Goal: Task Accomplishment & Management: Complete application form

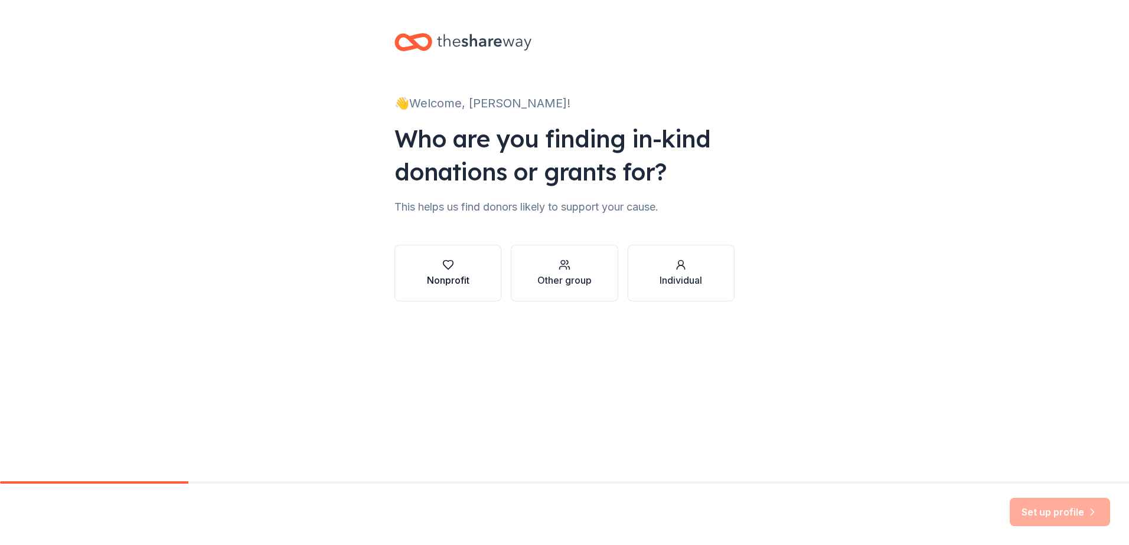
click at [470, 286] on button "Nonprofit" at bounding box center [447, 273] width 107 height 57
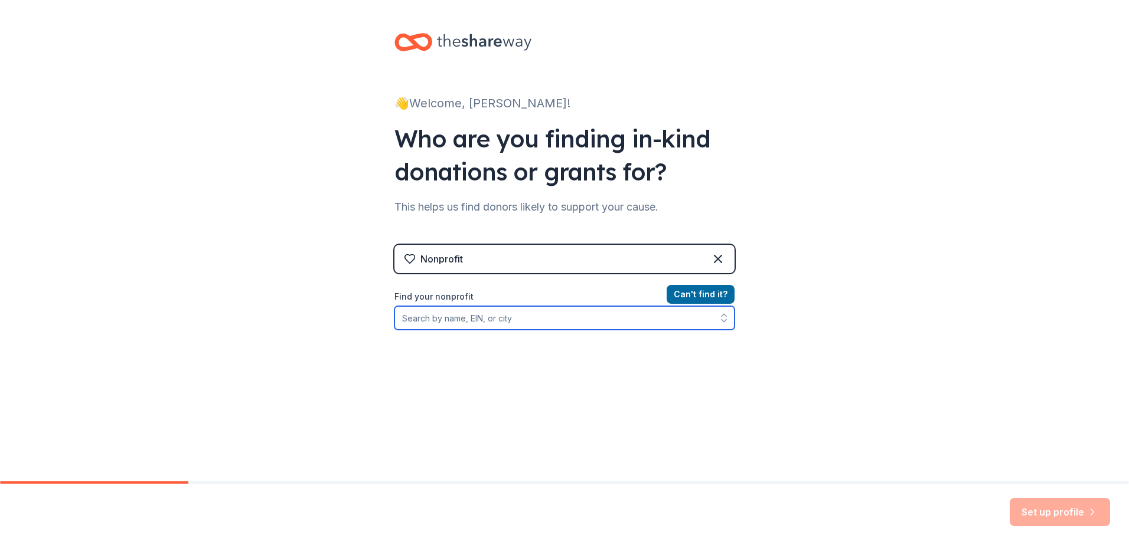
click at [476, 320] on input "Find your nonprofit" at bounding box center [564, 318] width 340 height 24
type input "[US_EMPLOYER_IDENTIFICATION_NUMBER]"
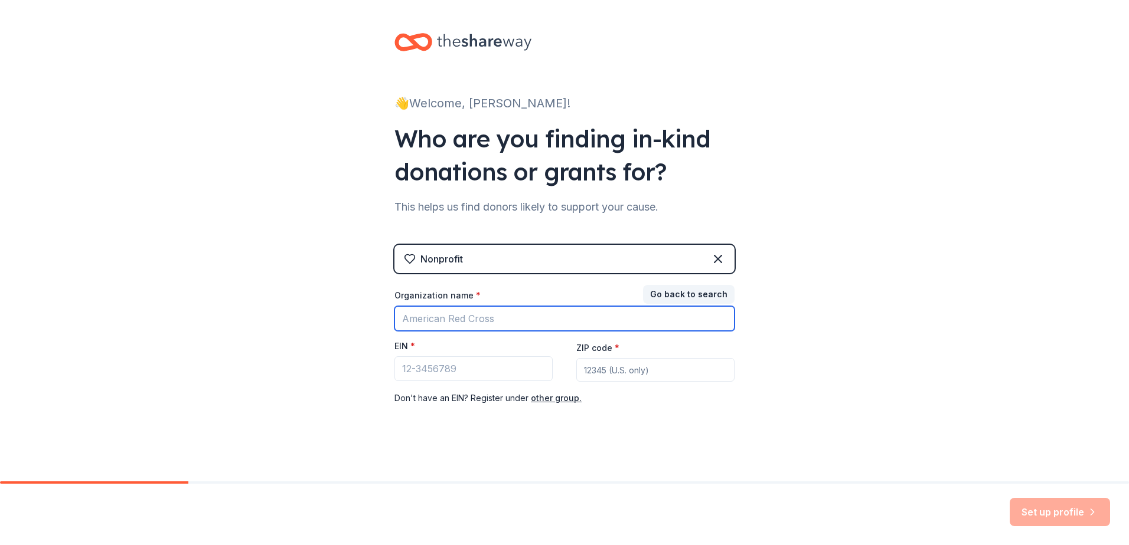
click at [476, 320] on input "Organization name *" at bounding box center [564, 318] width 340 height 25
type input "[PERSON_NAME] FOREVER PROJECT"
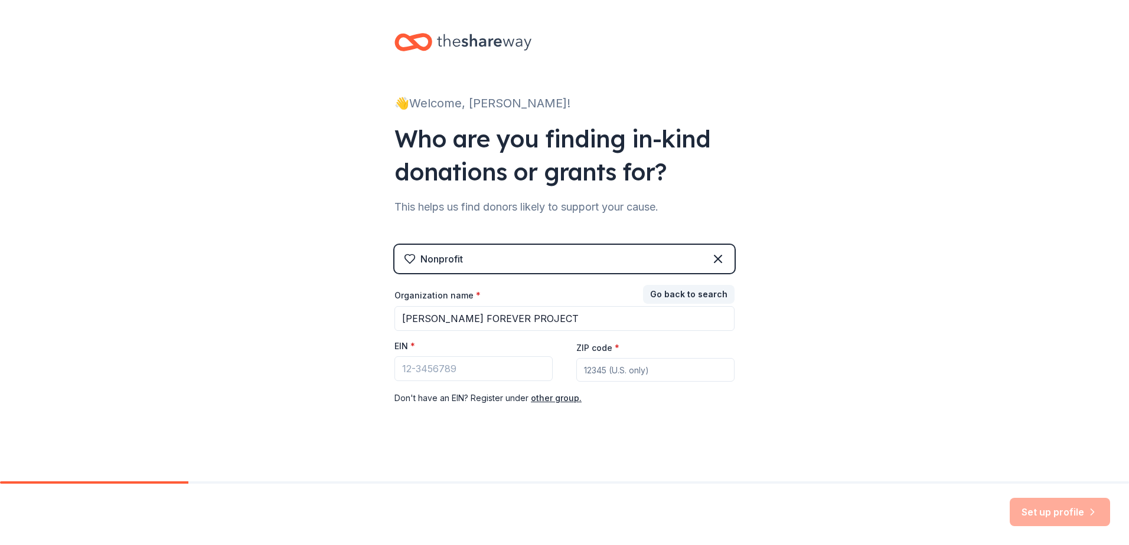
click at [612, 374] on input "ZIP code *" at bounding box center [655, 370] width 158 height 24
type input "99501"
click at [433, 370] on input "EIN *" at bounding box center [473, 369] width 158 height 25
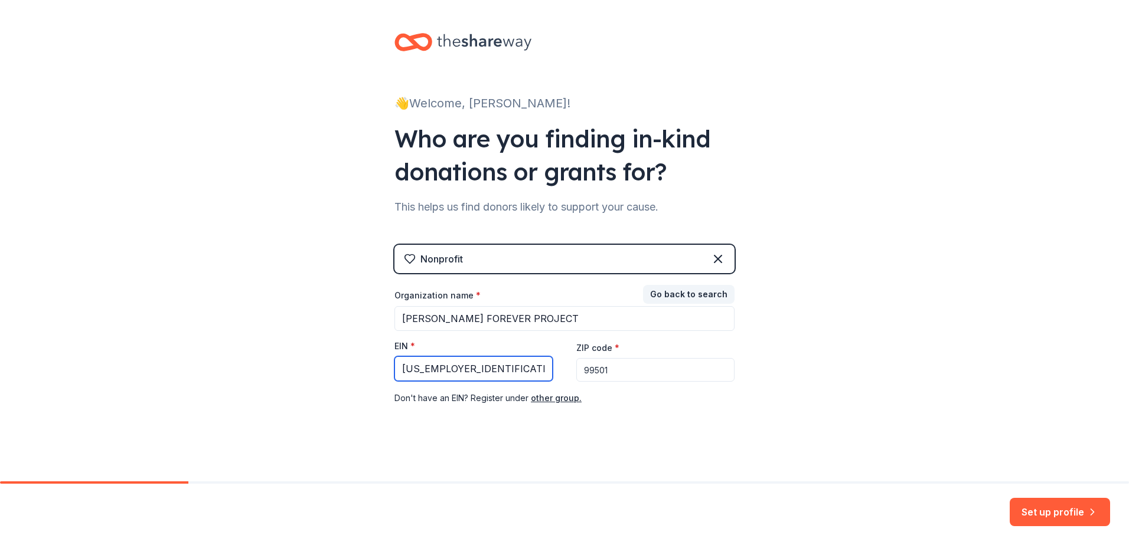
type input "[US_EMPLOYER_IDENTIFICATION_NUMBER]"
click at [1062, 510] on button "Set up profile" at bounding box center [1059, 512] width 100 height 28
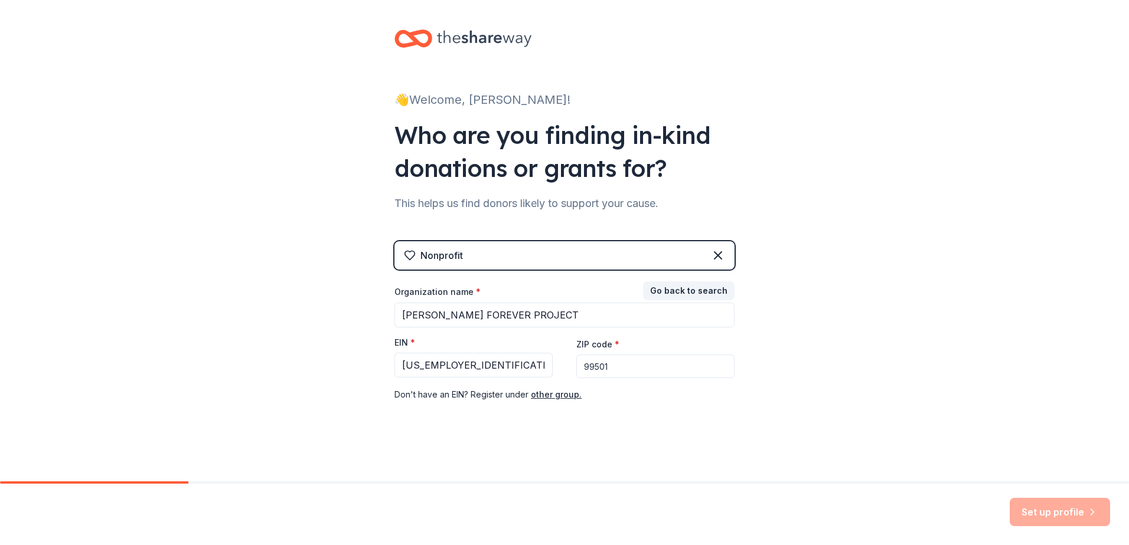
scroll to position [4, 0]
click at [606, 319] on input "[PERSON_NAME] FOREVER PROJECT" at bounding box center [564, 314] width 340 height 25
drag, startPoint x: 866, startPoint y: 338, endPoint x: 861, endPoint y: 345, distance: 9.2
click at [862, 343] on div "👋 Welcome, [PERSON_NAME]! Who are you finding in-kind donations or grants for? …" at bounding box center [564, 239] width 1129 height 486
click at [1055, 515] on div "Set up profile" at bounding box center [1059, 512] width 100 height 28
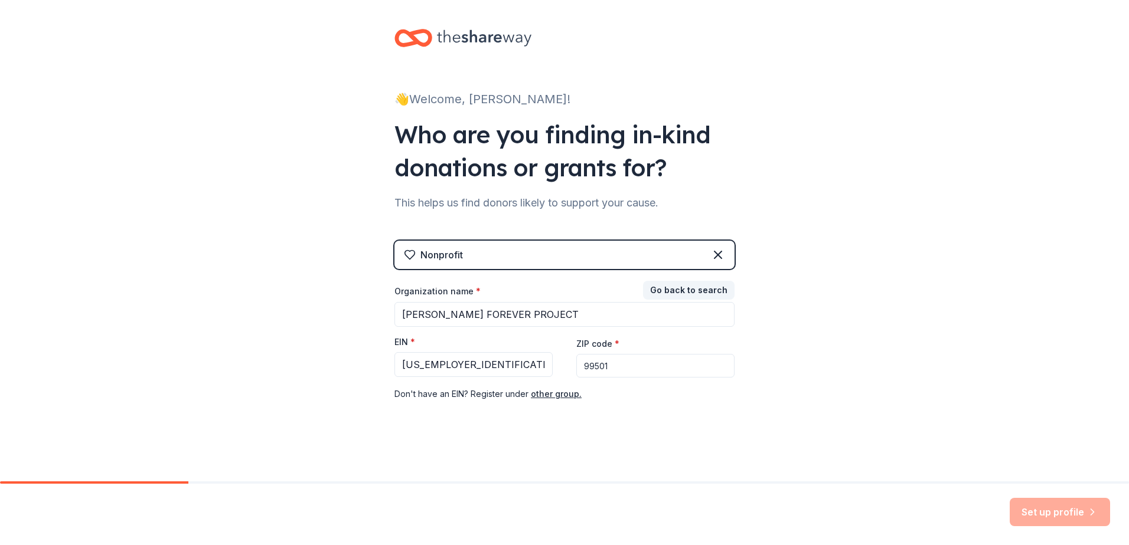
type input "[PERSON_NAME] FOREVER PROJECT"
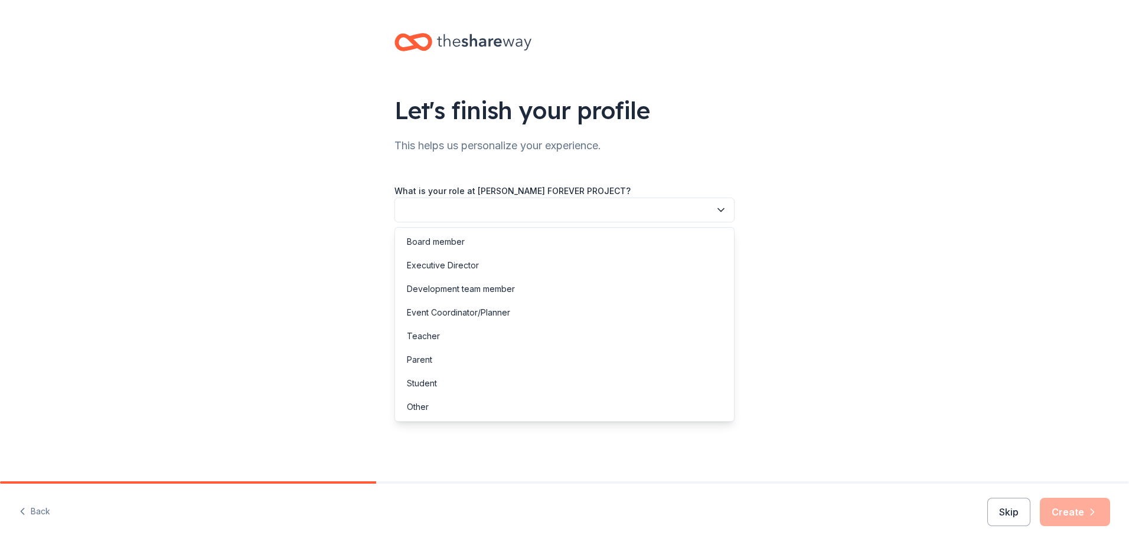
click at [725, 210] on icon "button" at bounding box center [721, 210] width 12 height 12
click at [569, 266] on div "Executive Director" at bounding box center [564, 266] width 334 height 24
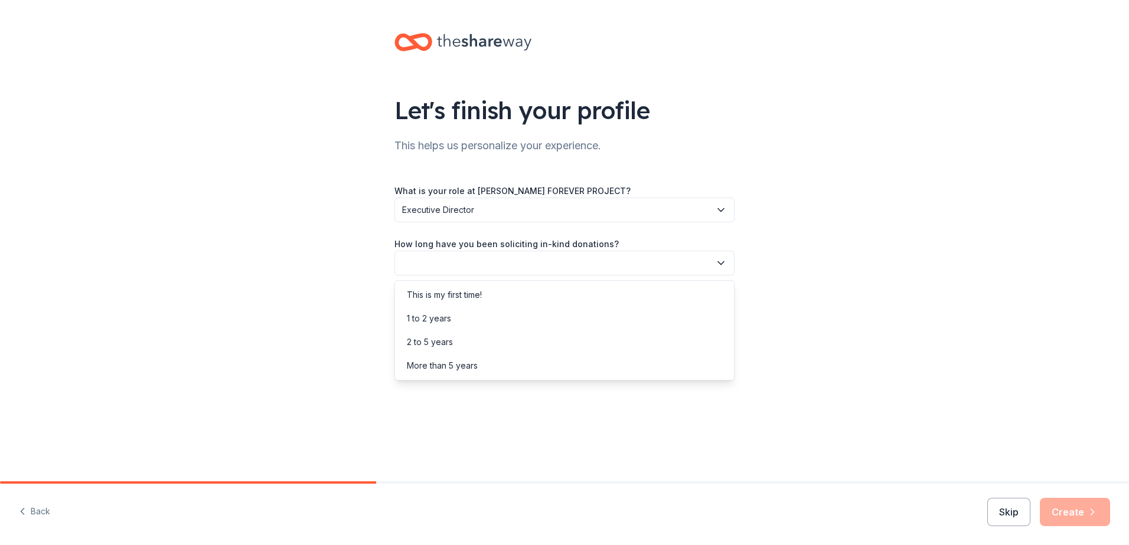
click at [720, 267] on icon "button" at bounding box center [721, 263] width 12 height 12
click at [479, 338] on div "2 to 5 years" at bounding box center [564, 343] width 334 height 24
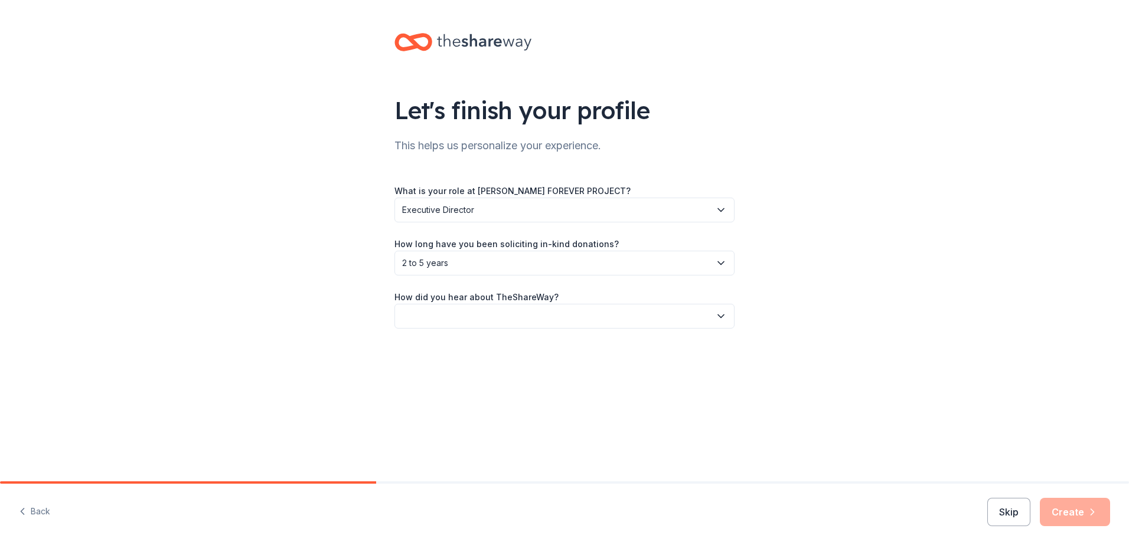
click at [714, 316] on button "button" at bounding box center [564, 316] width 340 height 25
click at [548, 351] on div "Friend or colleague" at bounding box center [564, 348] width 334 height 24
click at [1093, 513] on icon "button" at bounding box center [1092, 512] width 3 height 6
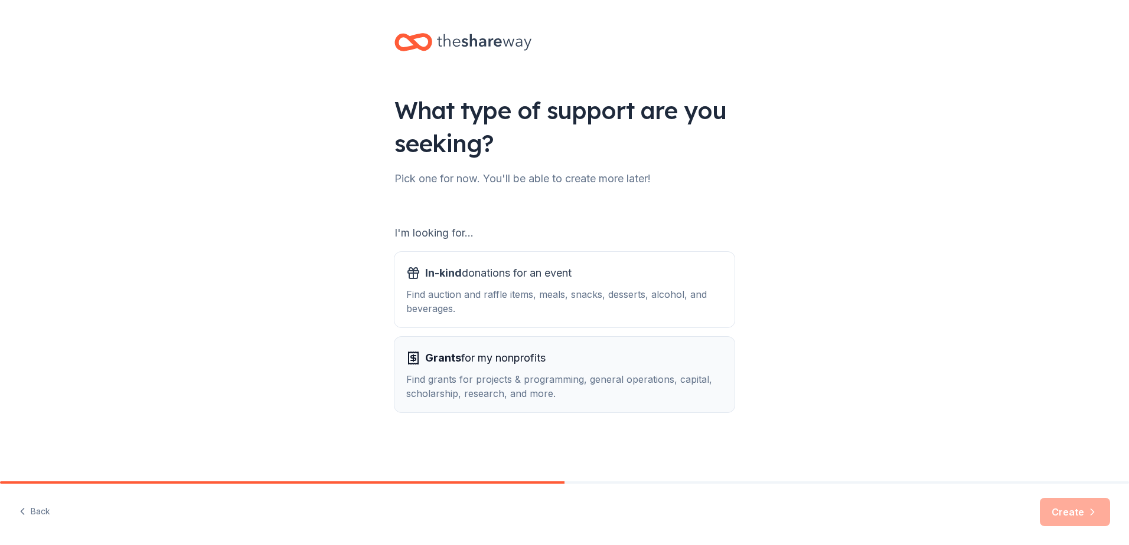
click at [606, 392] on div "Find grants for projects & programming, general operations, capital, scholarshi…" at bounding box center [564, 386] width 316 height 28
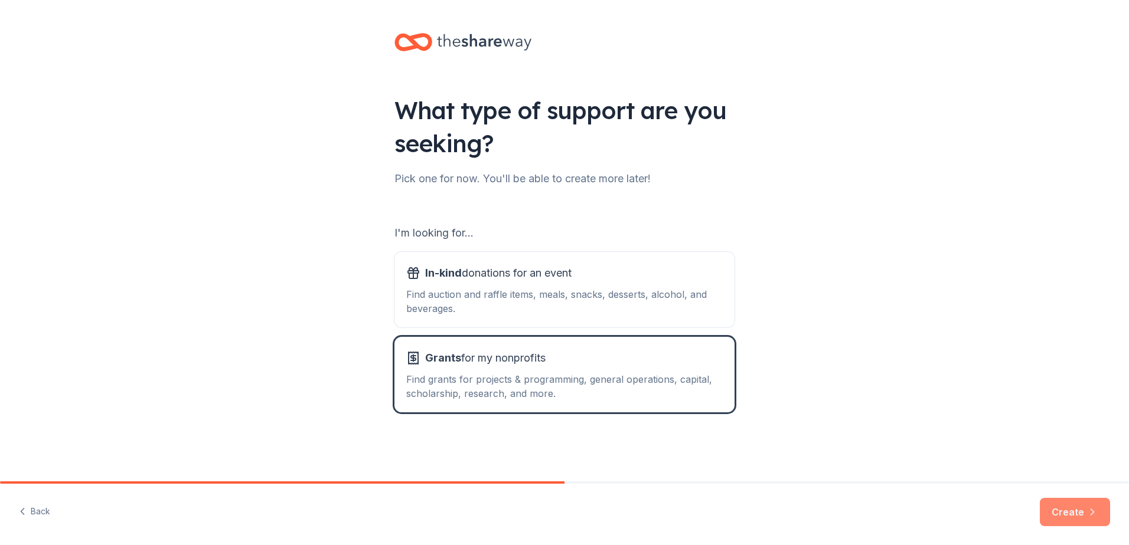
click at [1065, 505] on button "Create" at bounding box center [1074, 512] width 70 height 28
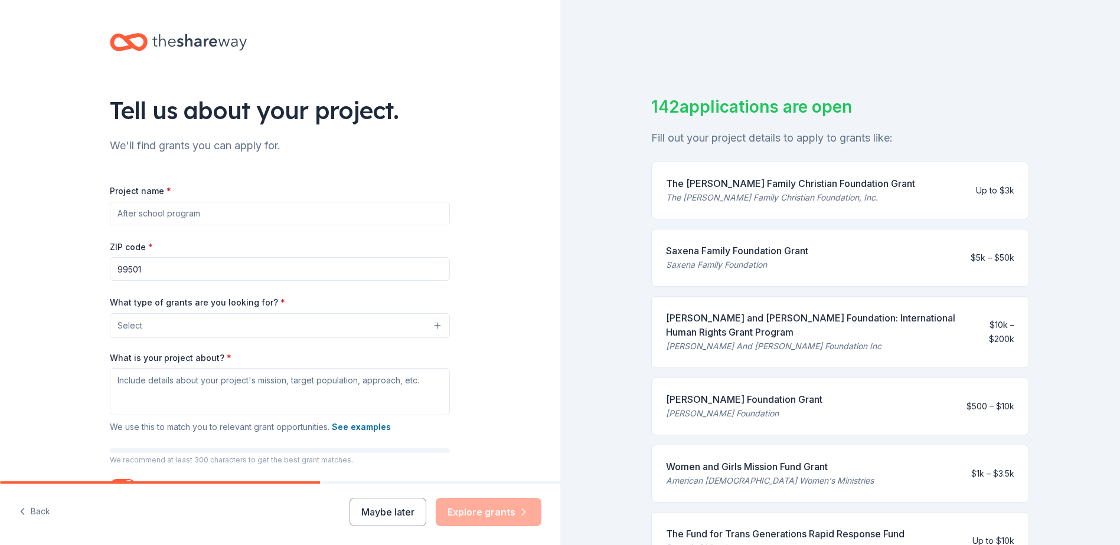
click at [239, 214] on input "Project name *" at bounding box center [280, 214] width 340 height 24
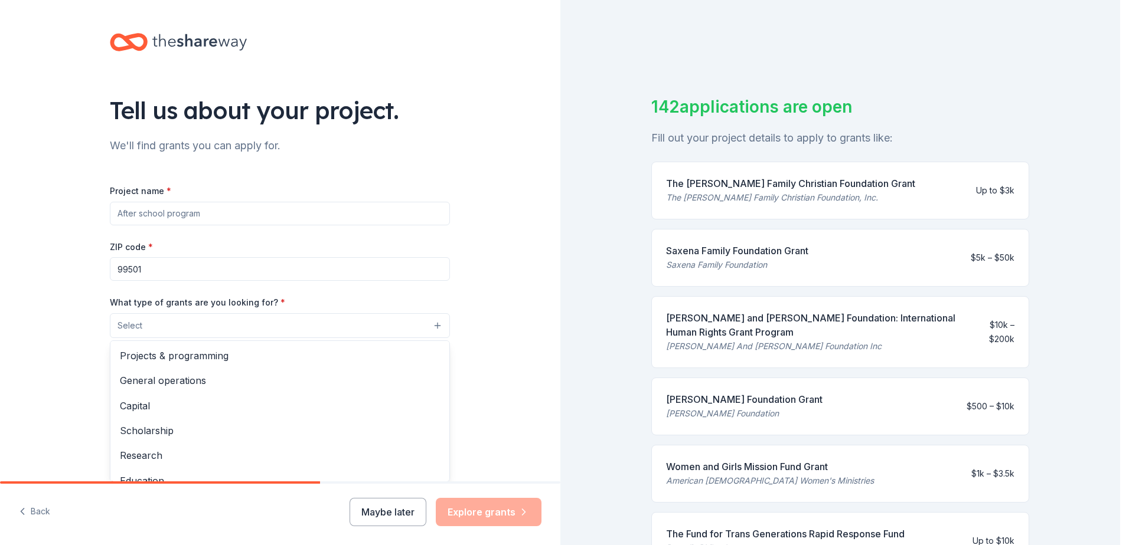
click at [431, 329] on button "Select" at bounding box center [280, 325] width 340 height 25
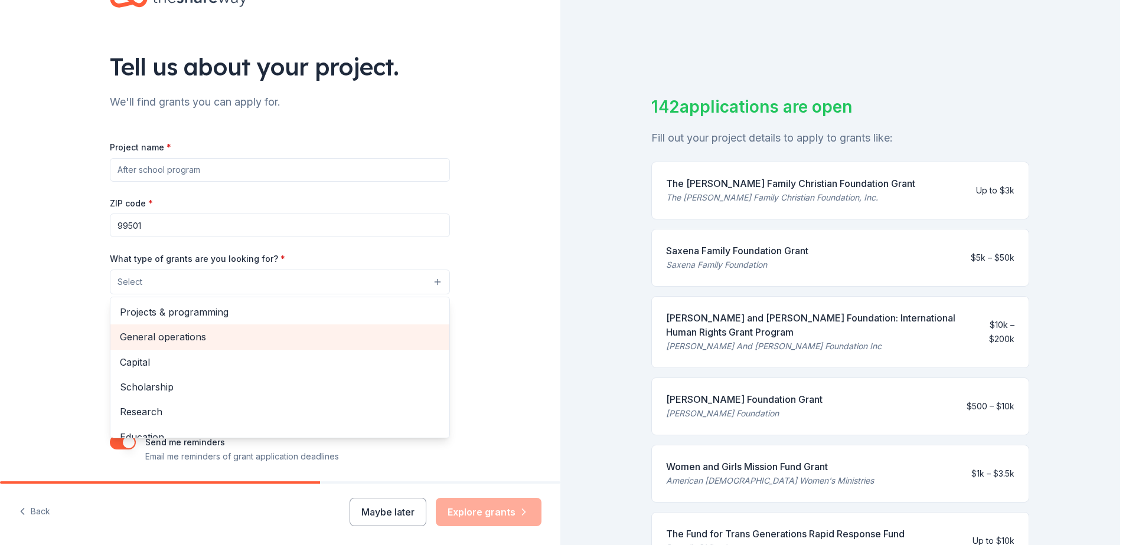
scroll to position [24, 0]
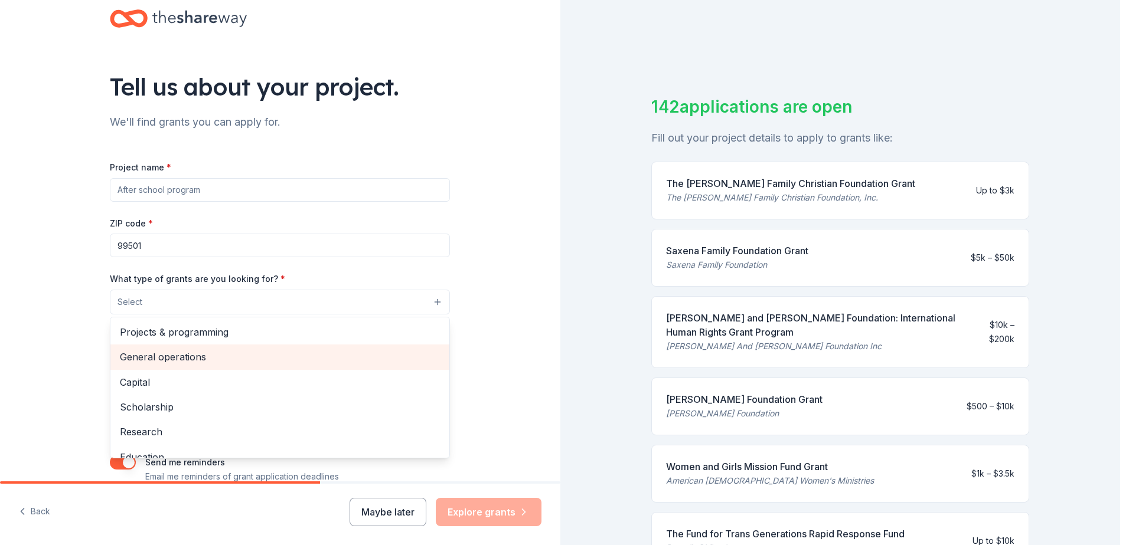
click at [240, 359] on span "General operations" at bounding box center [280, 356] width 320 height 15
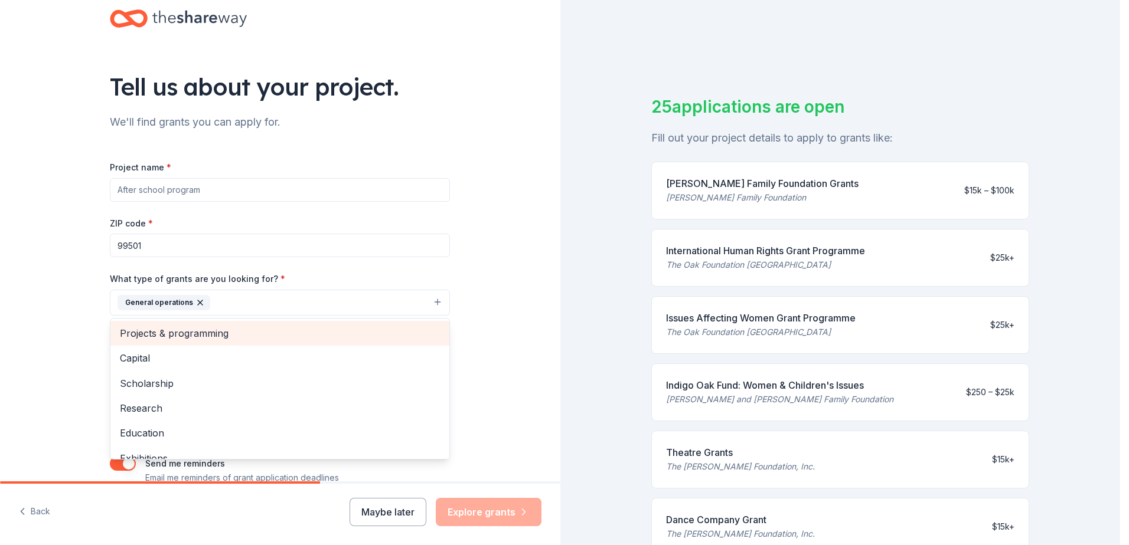
click at [297, 337] on span "Projects & programming" at bounding box center [280, 333] width 320 height 15
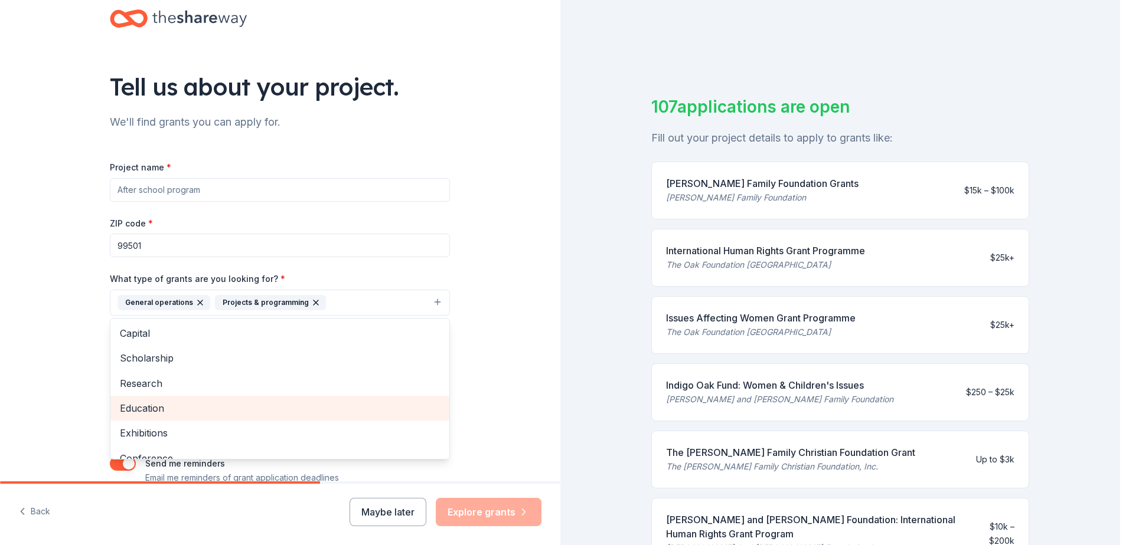
click at [248, 410] on span "Education" at bounding box center [280, 408] width 320 height 15
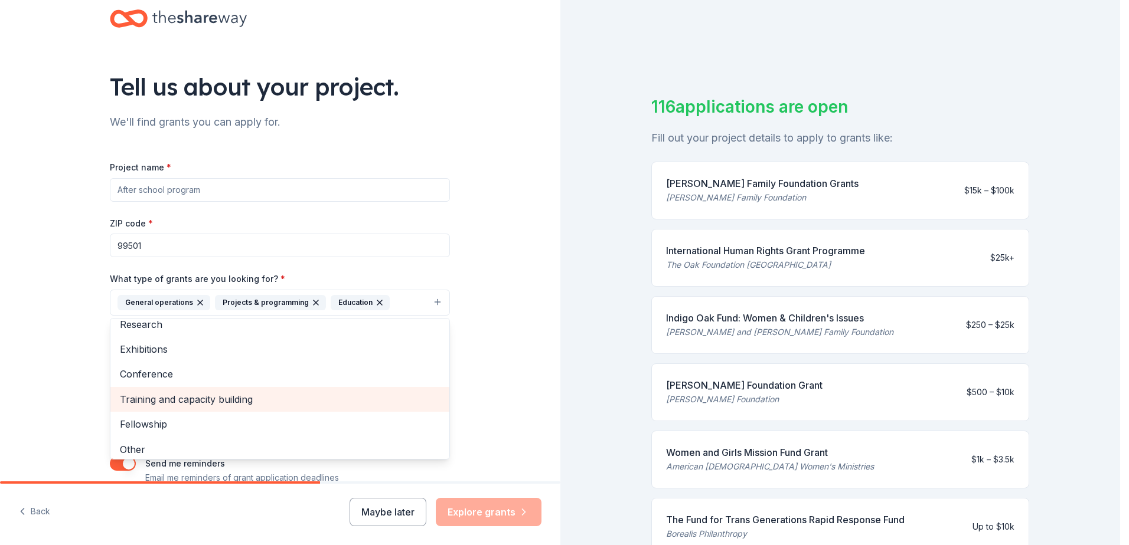
scroll to position [64, 0]
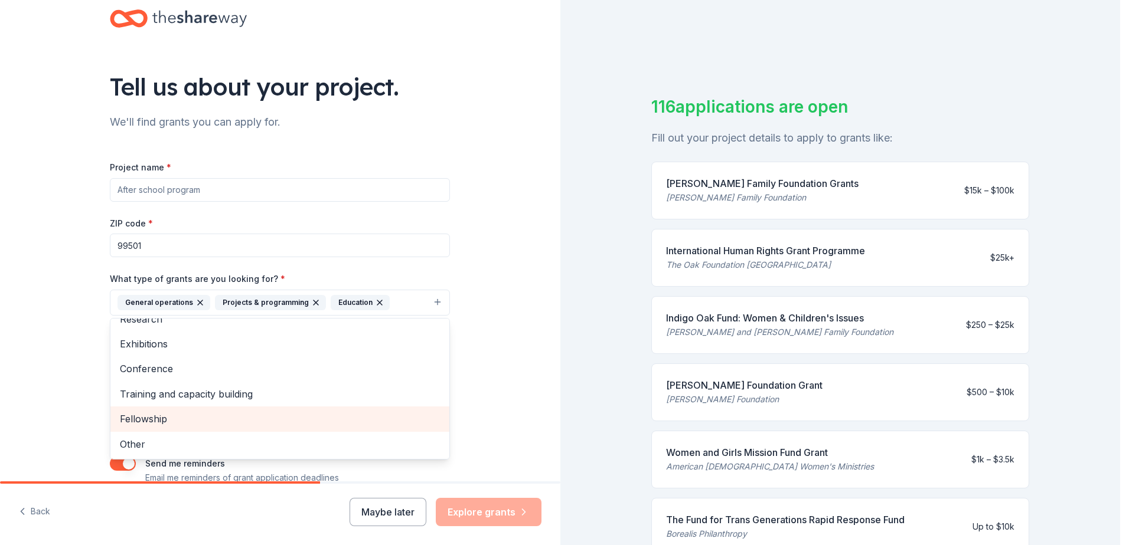
click at [217, 425] on span "Fellowship" at bounding box center [280, 418] width 320 height 15
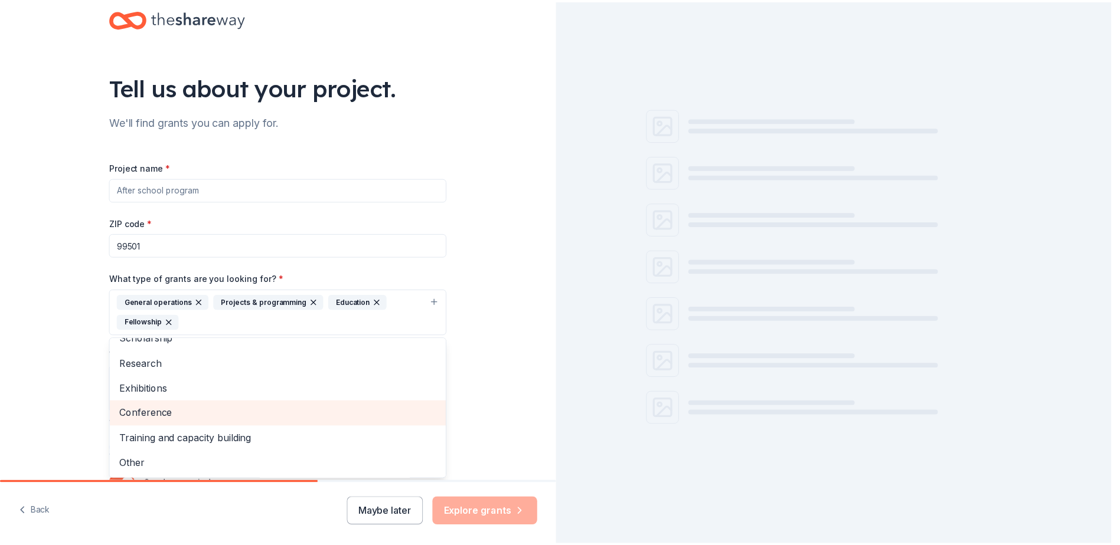
scroll to position [40, 0]
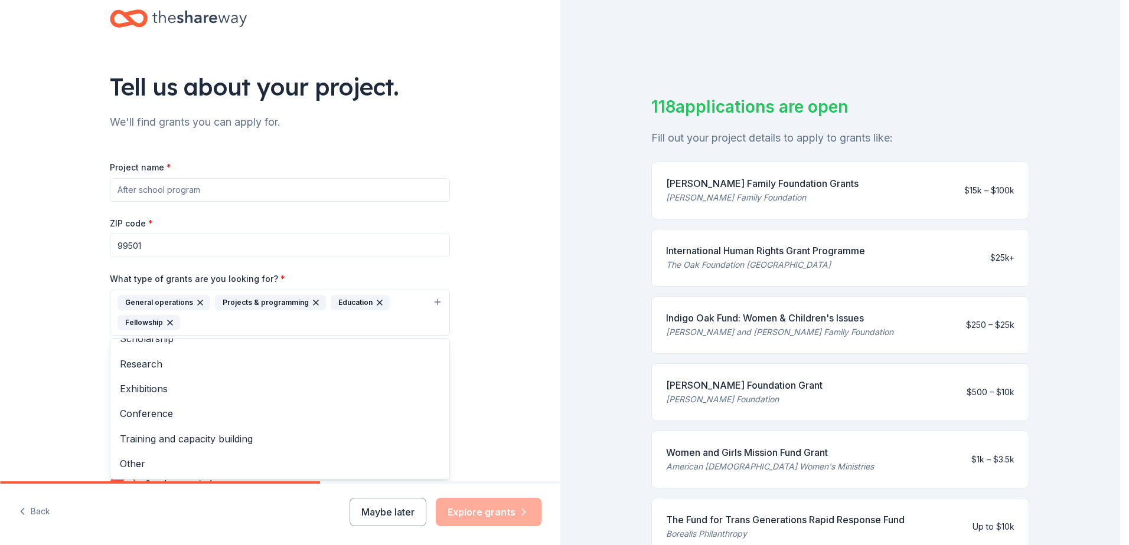
click at [502, 417] on div "Tell us about your project. We'll find grants you can apply for. Project name *…" at bounding box center [280, 269] width 560 height 586
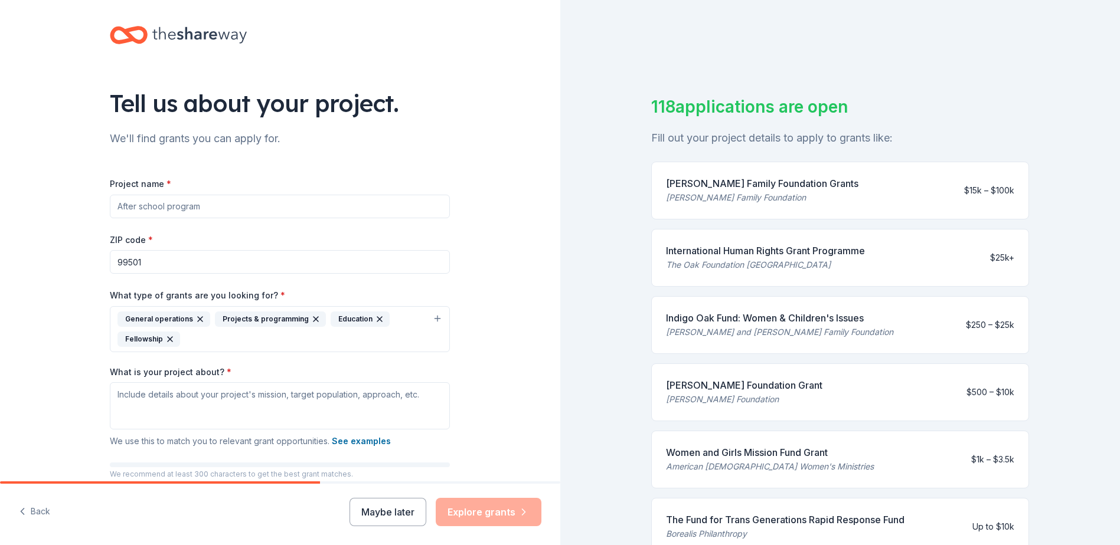
scroll to position [0, 0]
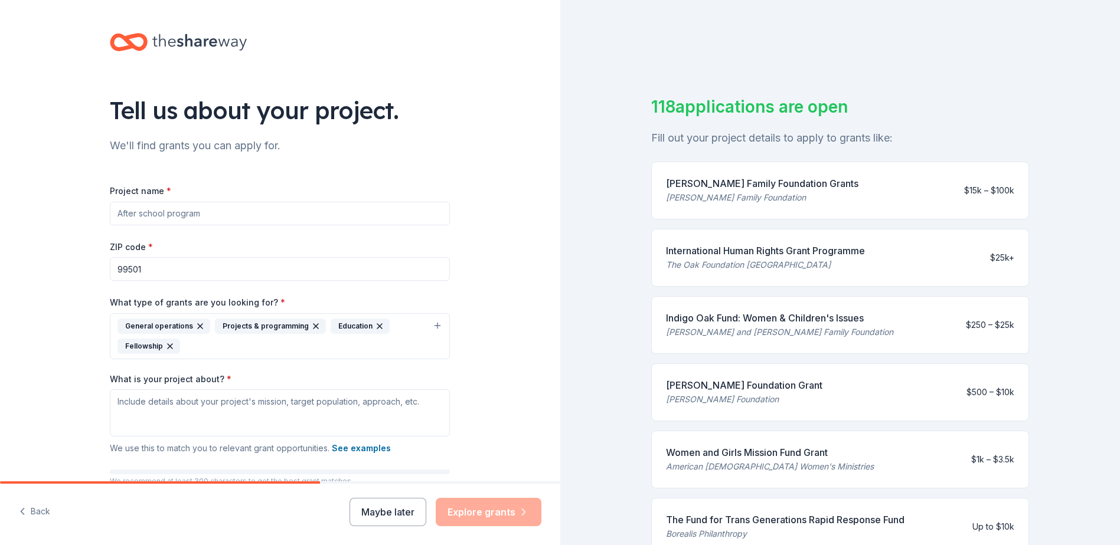
click at [498, 407] on div "Tell us about your project. We'll find grants you can apply for. Project name *…" at bounding box center [280, 293] width 560 height 586
